Goal: Find specific page/section: Find specific page/section

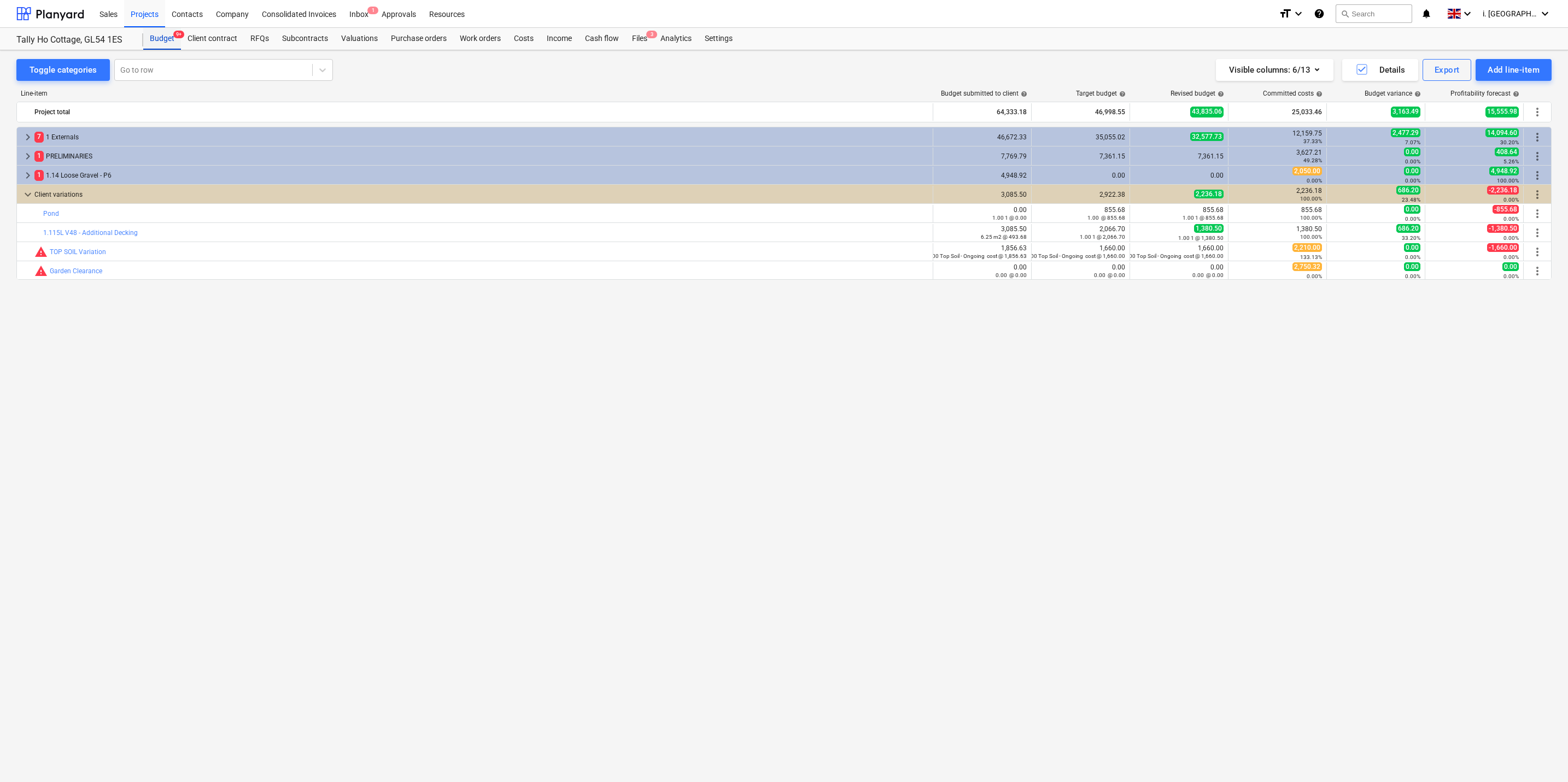
click at [161, 43] on div "Budget 9+" at bounding box center [161, 39] width 38 height 22
click at [154, 15] on div "Projects" at bounding box center [144, 13] width 41 height 28
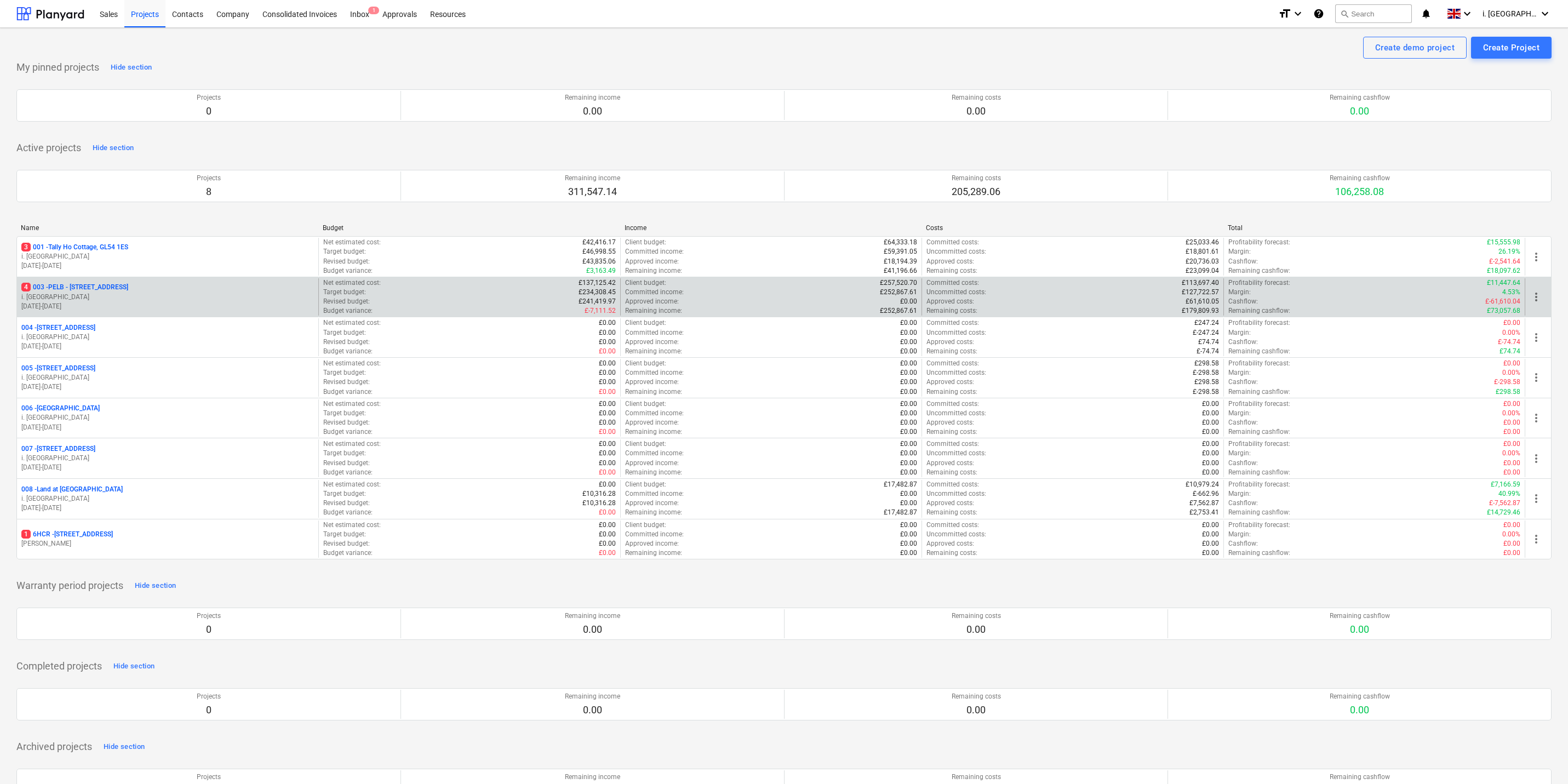
click at [133, 301] on p "i. [GEOGRAPHIC_DATA]" at bounding box center [168, 297] width 292 height 10
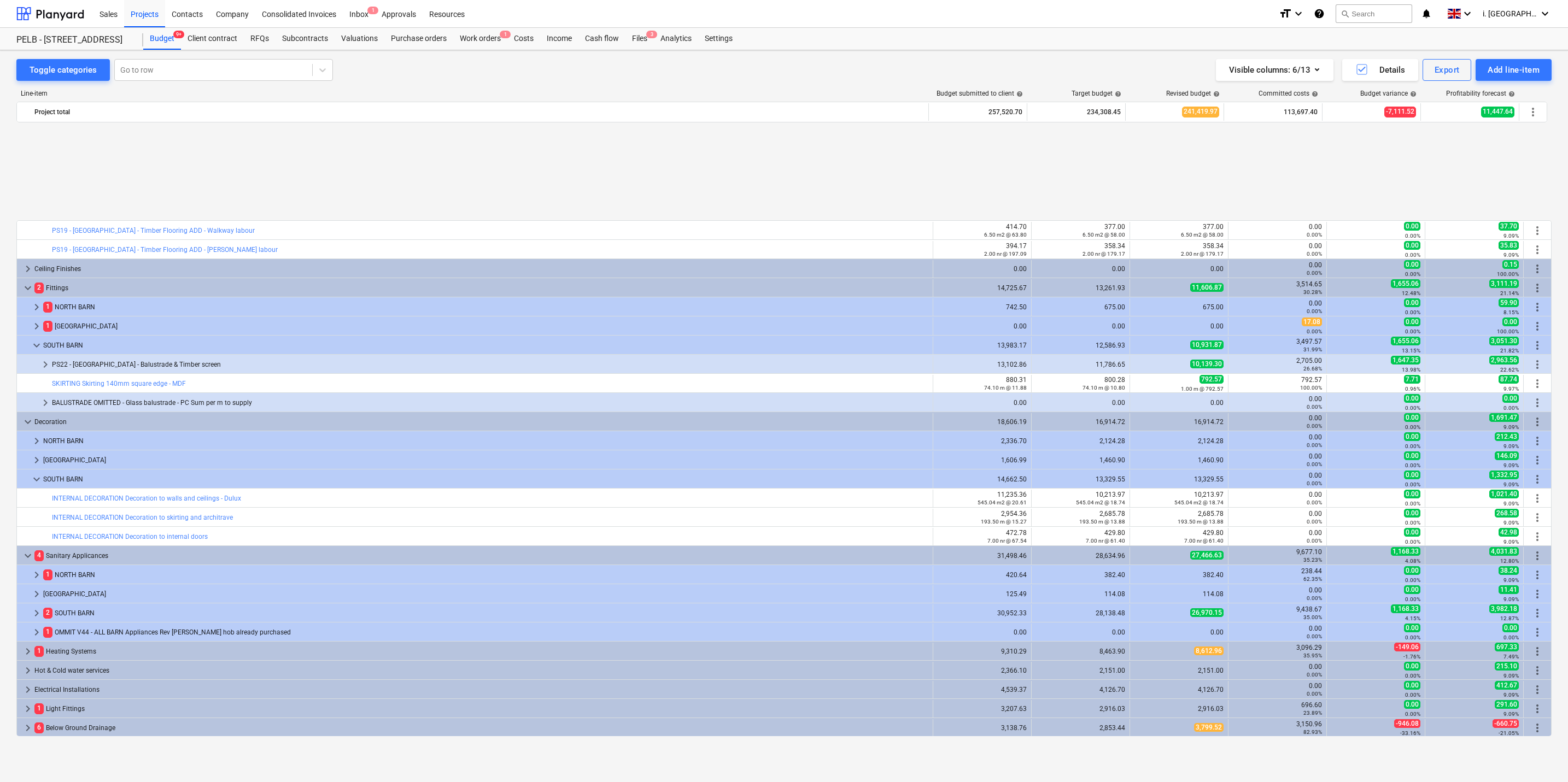
scroll to position [462, 0]
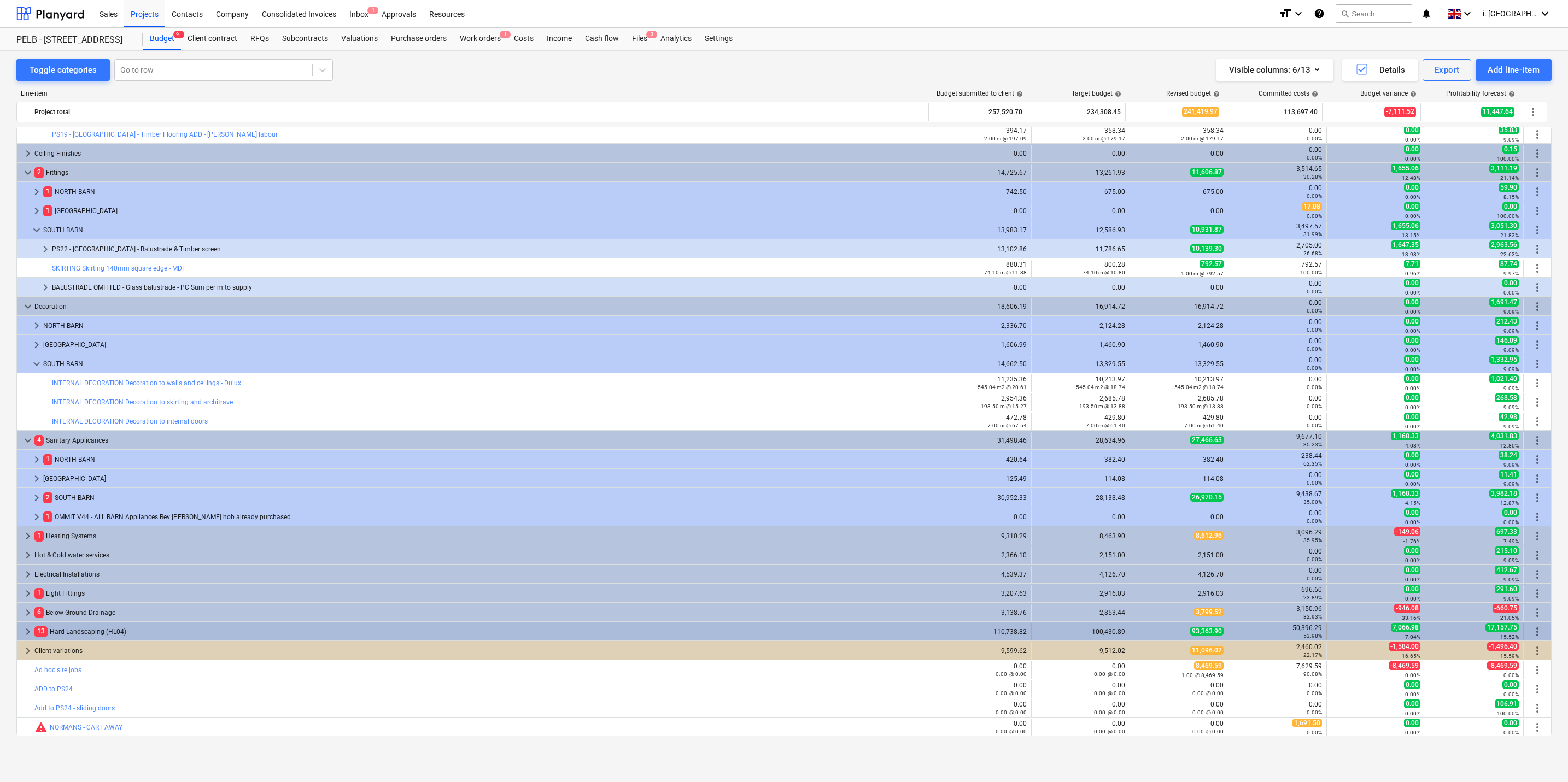
click at [30, 629] on span "keyboard_arrow_right" at bounding box center [28, 632] width 13 height 13
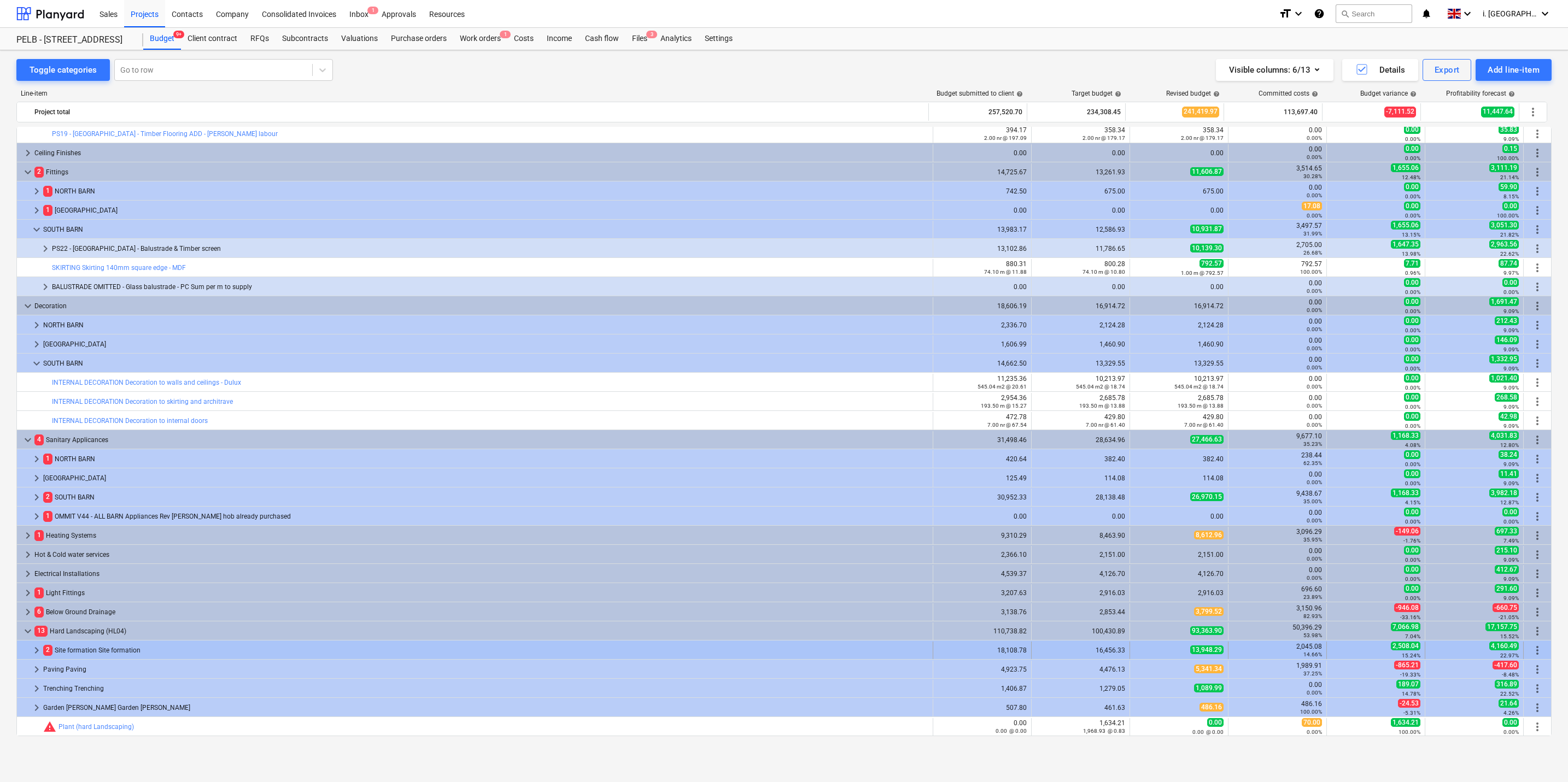
click at [33, 650] on span "keyboard_arrow_right" at bounding box center [37, 651] width 13 height 13
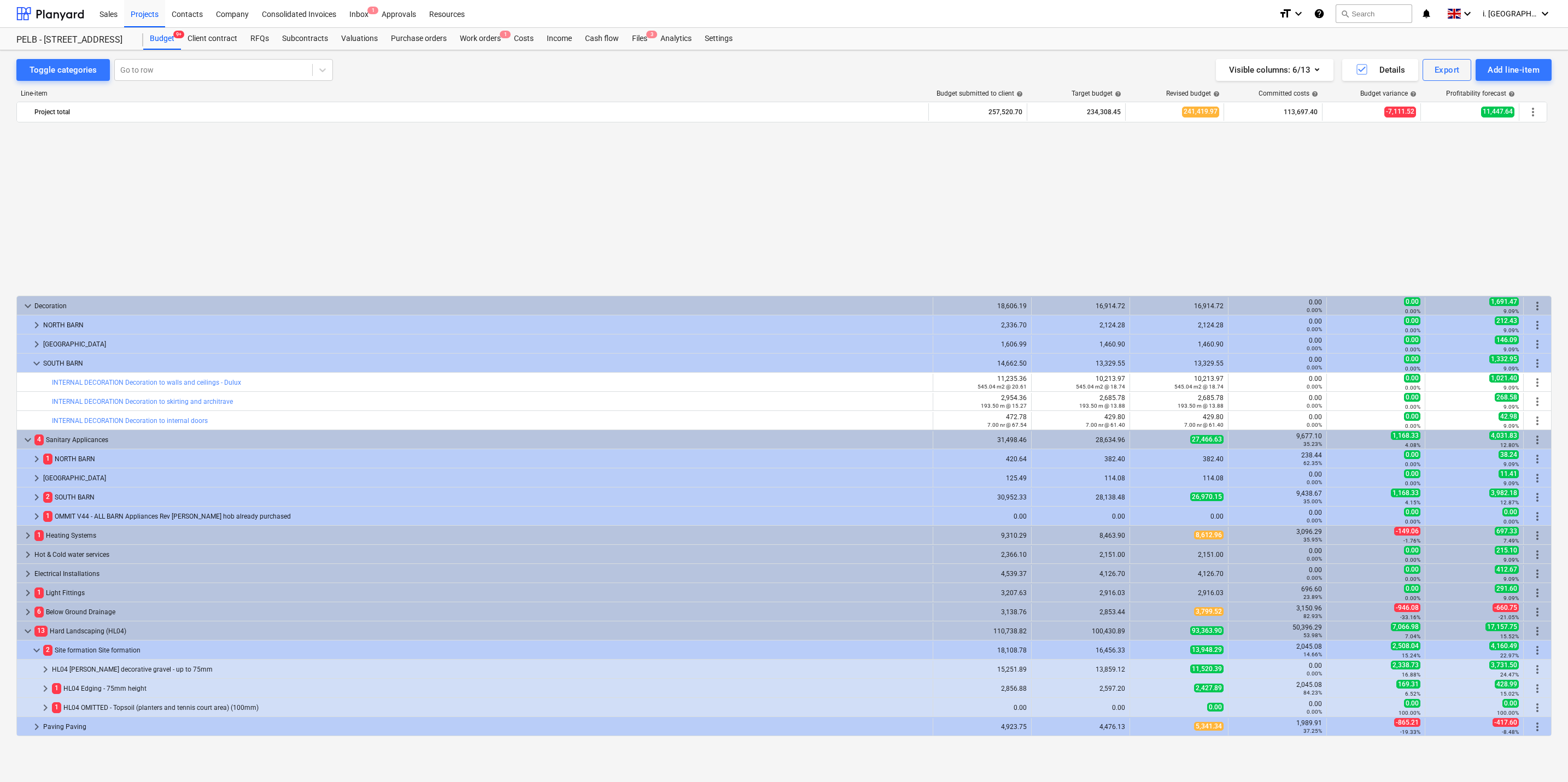
scroll to position [653, 0]
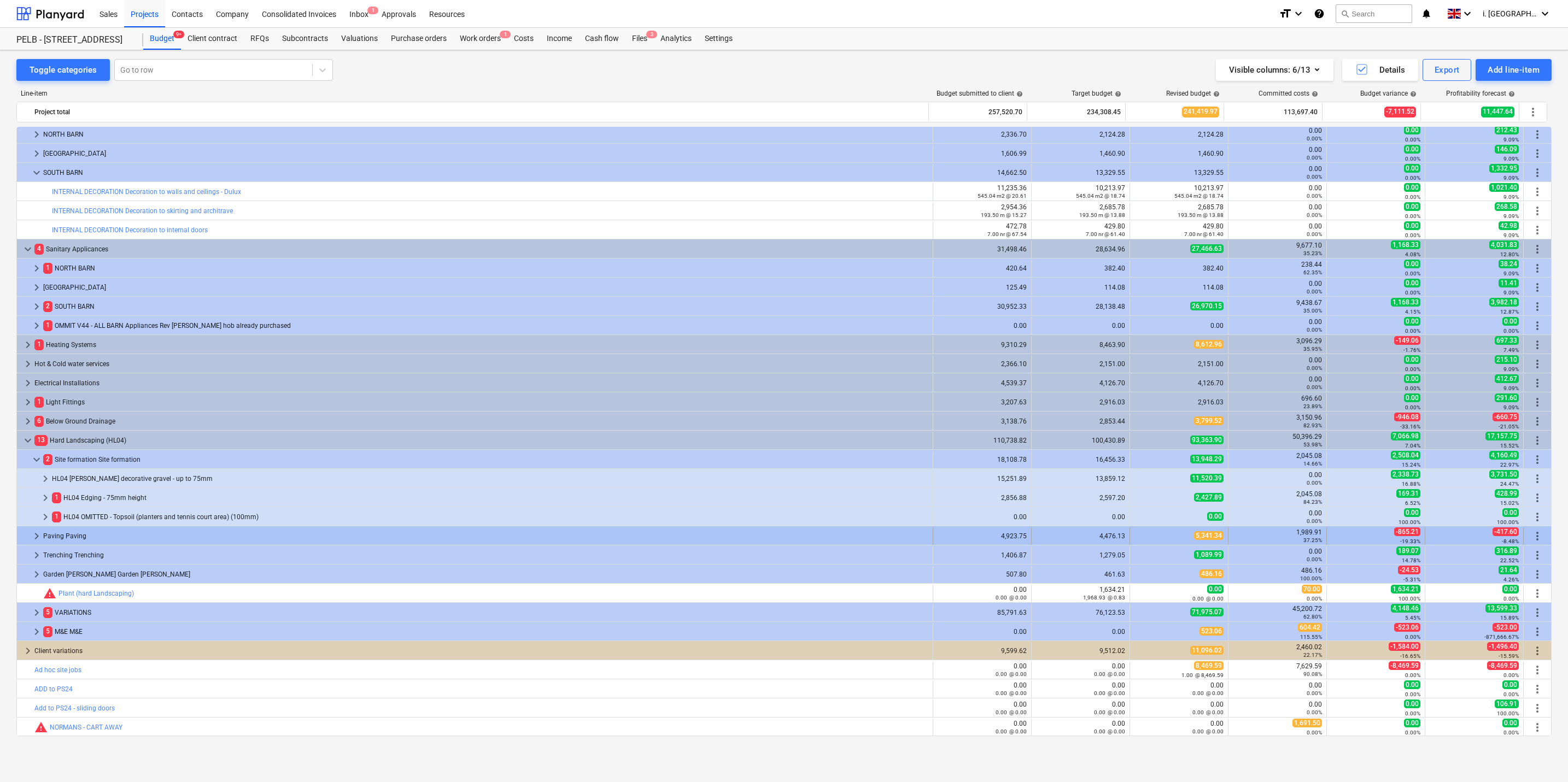
click at [32, 532] on span "keyboard_arrow_right" at bounding box center [37, 536] width 13 height 13
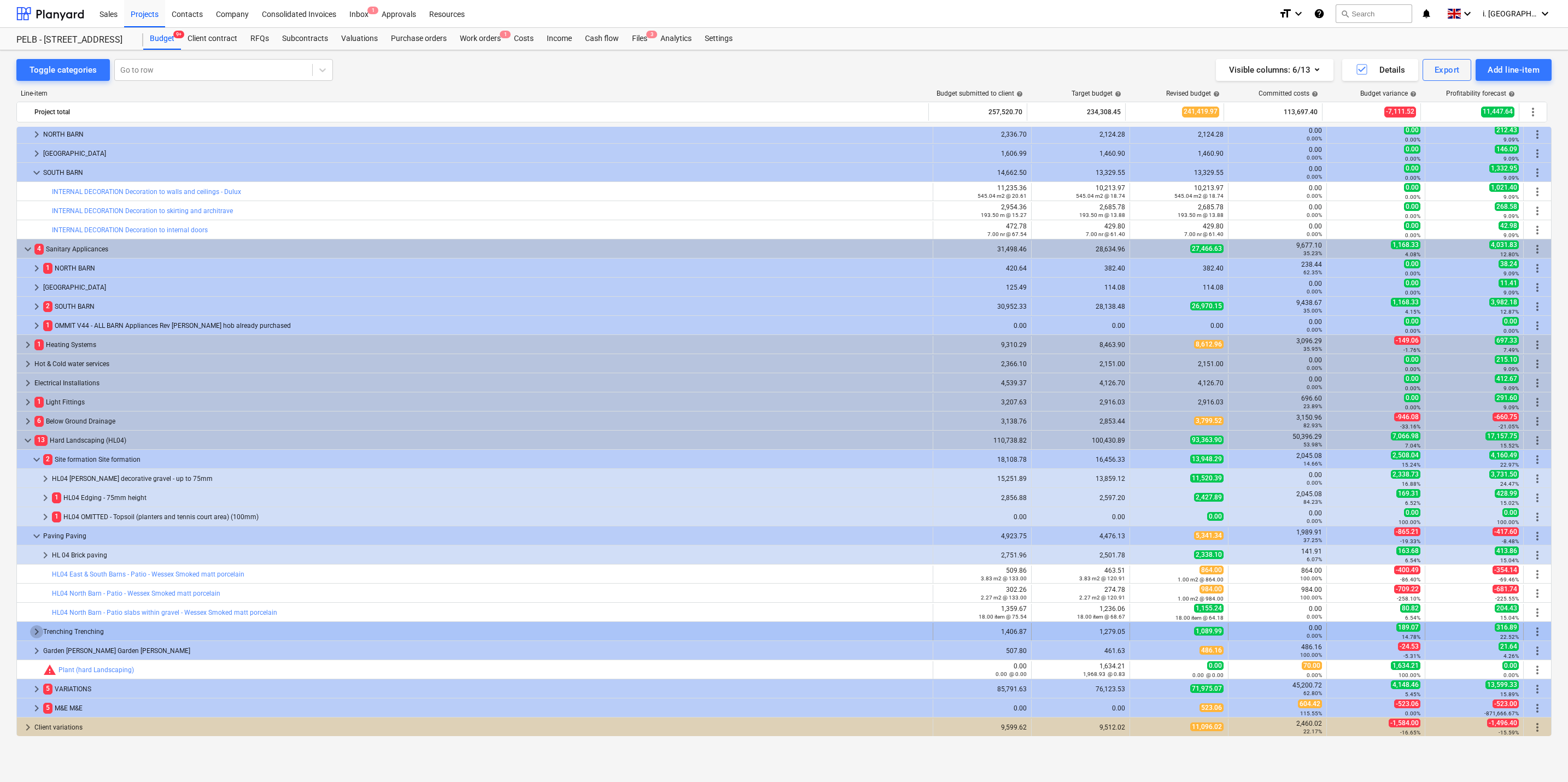
click at [36, 635] on span "keyboard_arrow_right" at bounding box center [37, 632] width 13 height 13
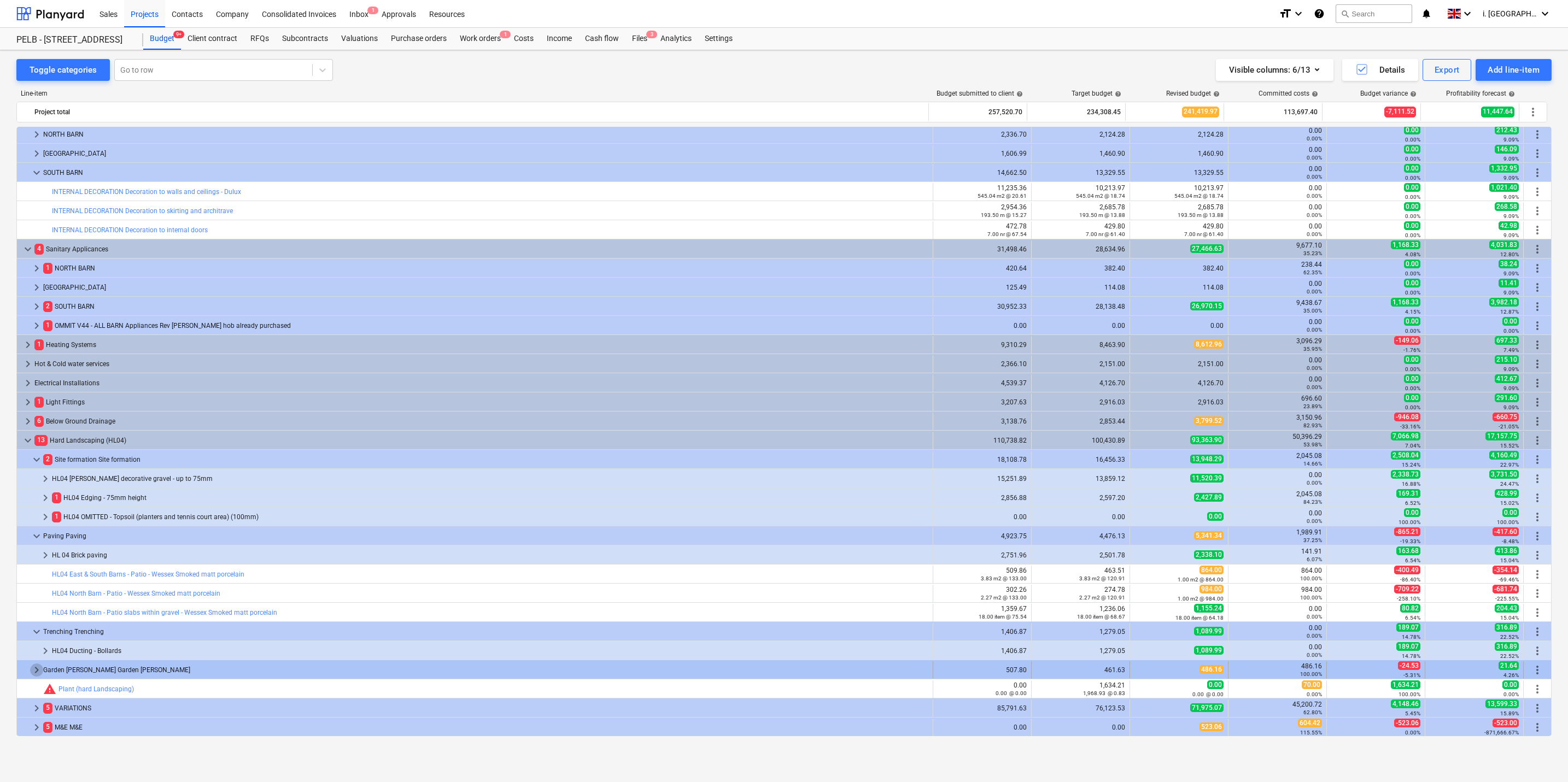
click at [36, 671] on span "keyboard_arrow_right" at bounding box center [37, 670] width 13 height 13
